Goal: Task Accomplishment & Management: Use online tool/utility

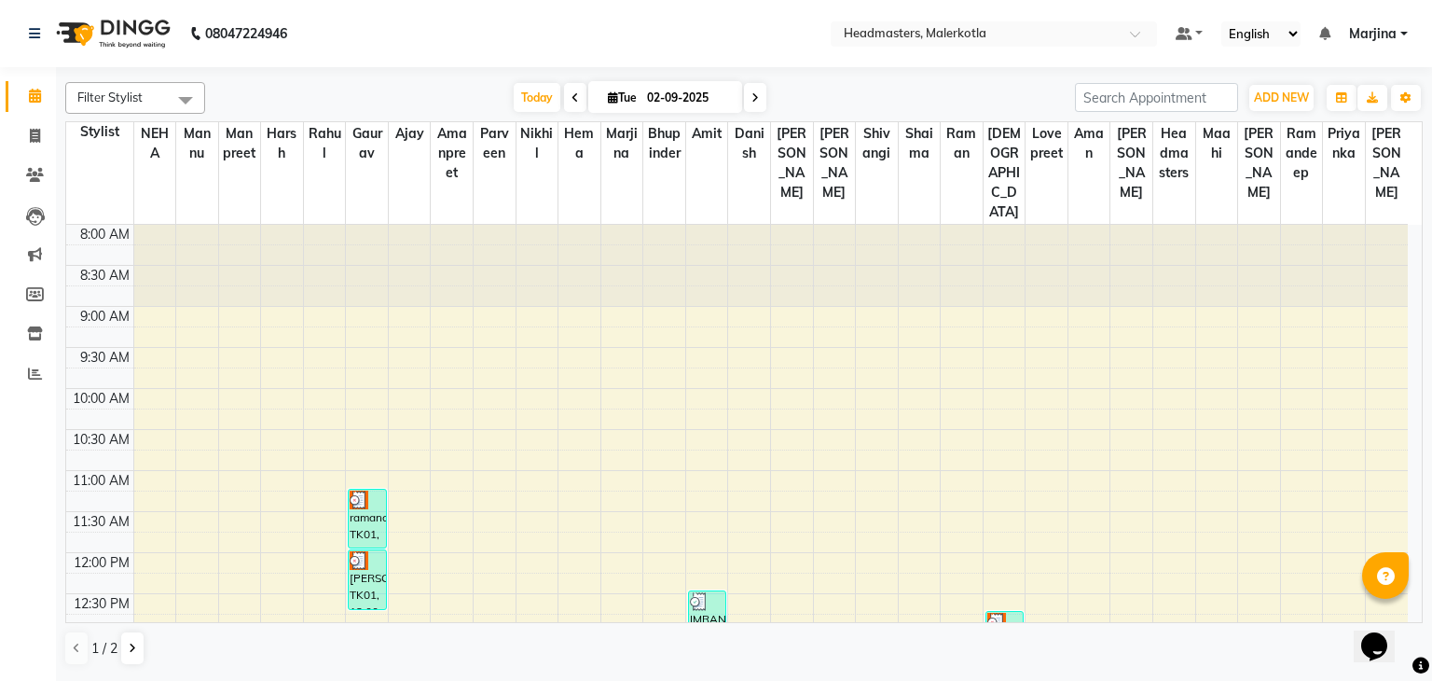
scroll to position [440, 0]
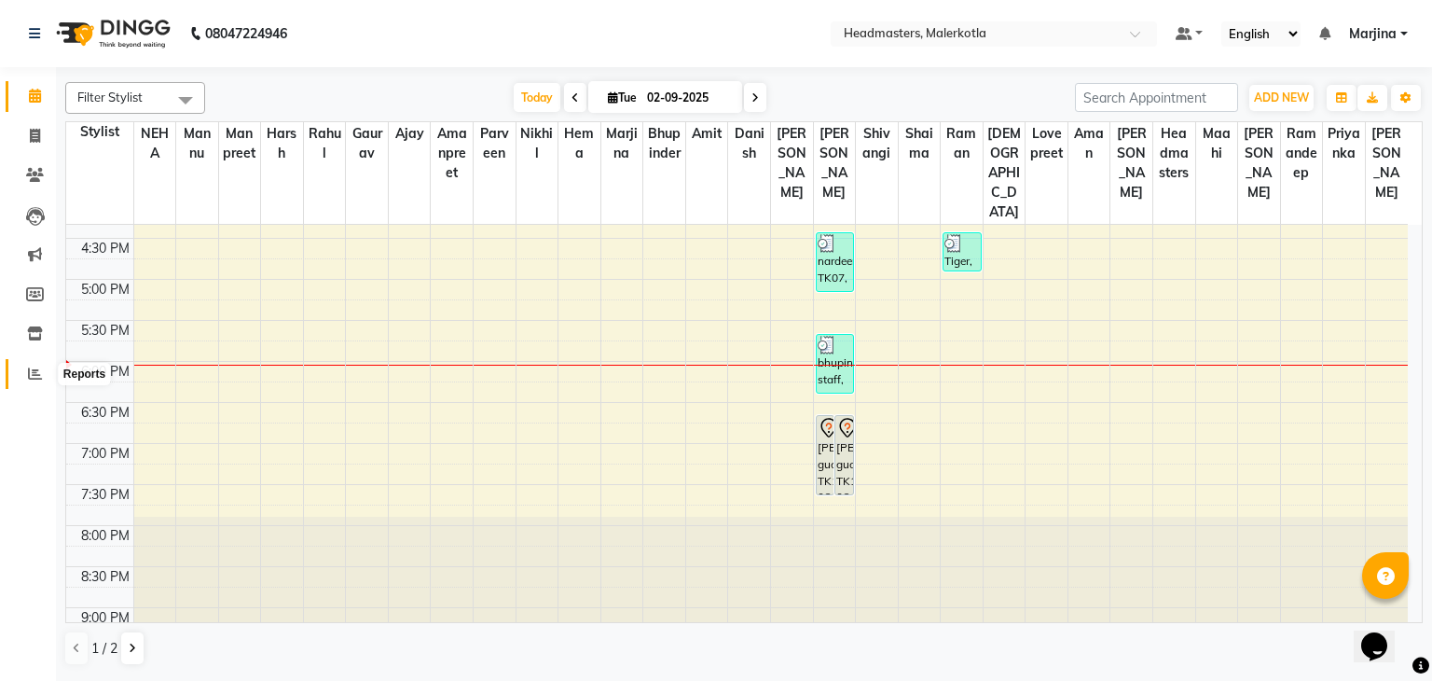
click at [36, 375] on icon at bounding box center [35, 373] width 14 height 14
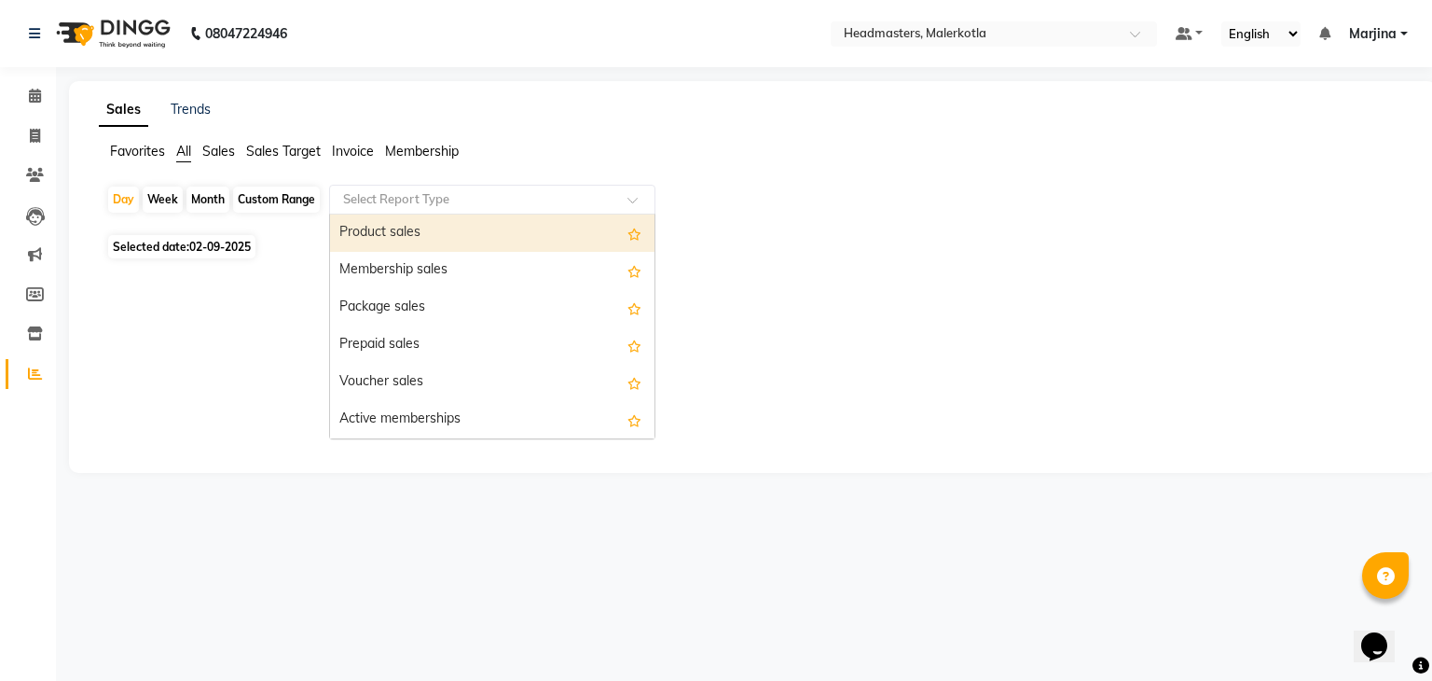
click at [372, 199] on input "text" at bounding box center [473, 199] width 268 height 19
click at [365, 237] on div "Product sales" at bounding box center [492, 232] width 324 height 37
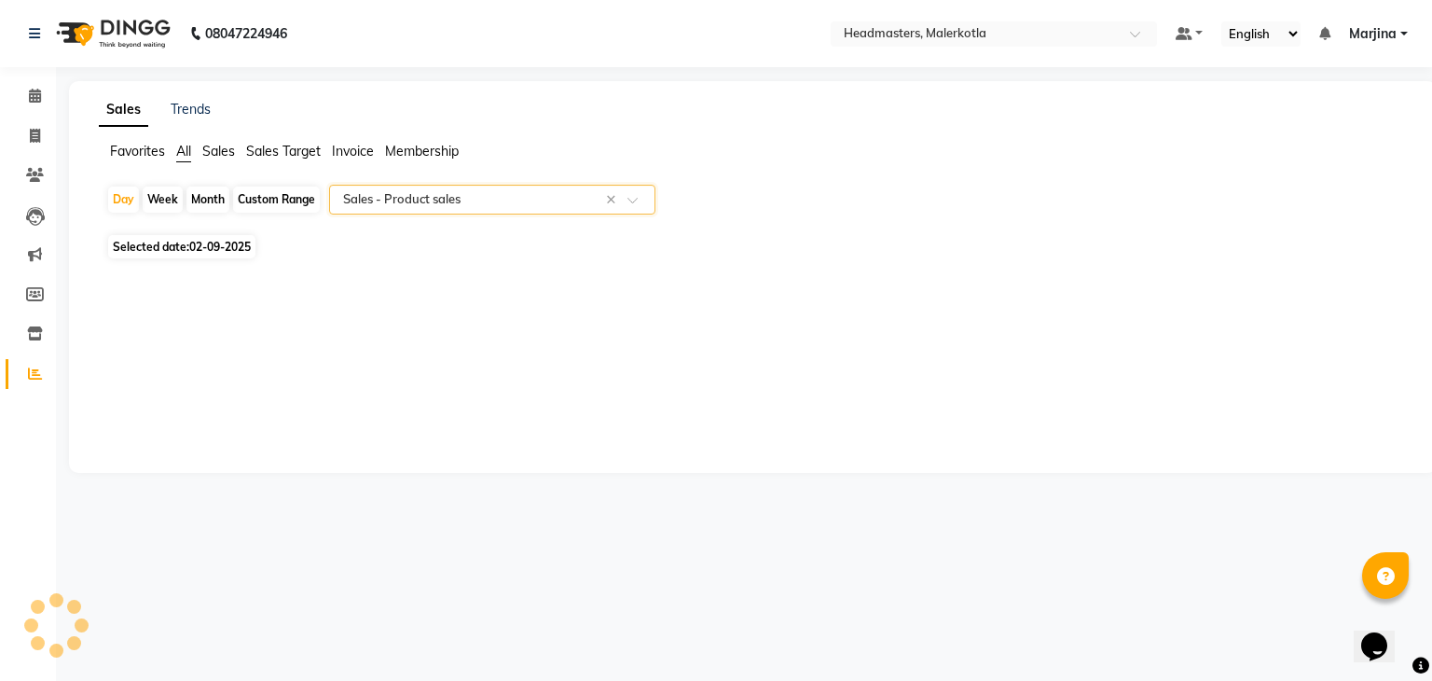
select select "csv"
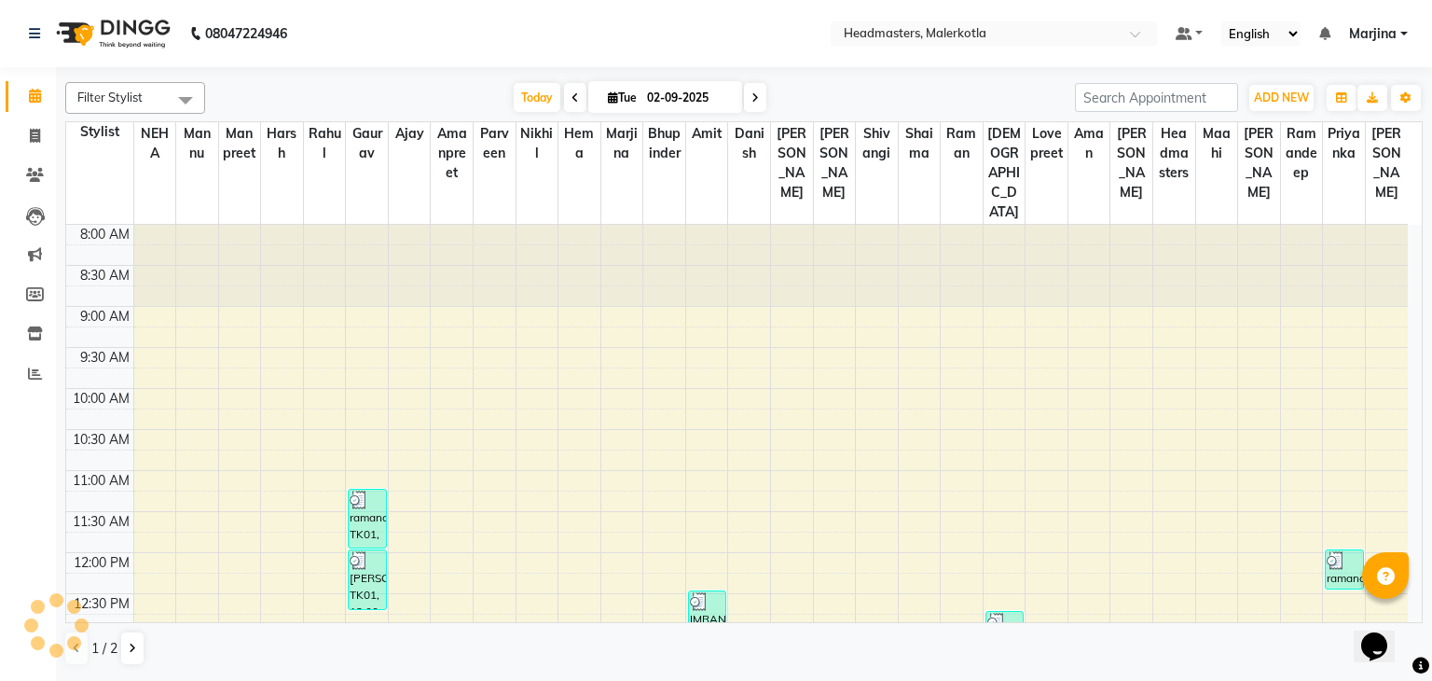
scroll to position [683, 0]
